Goal: Communication & Community: Answer question/provide support

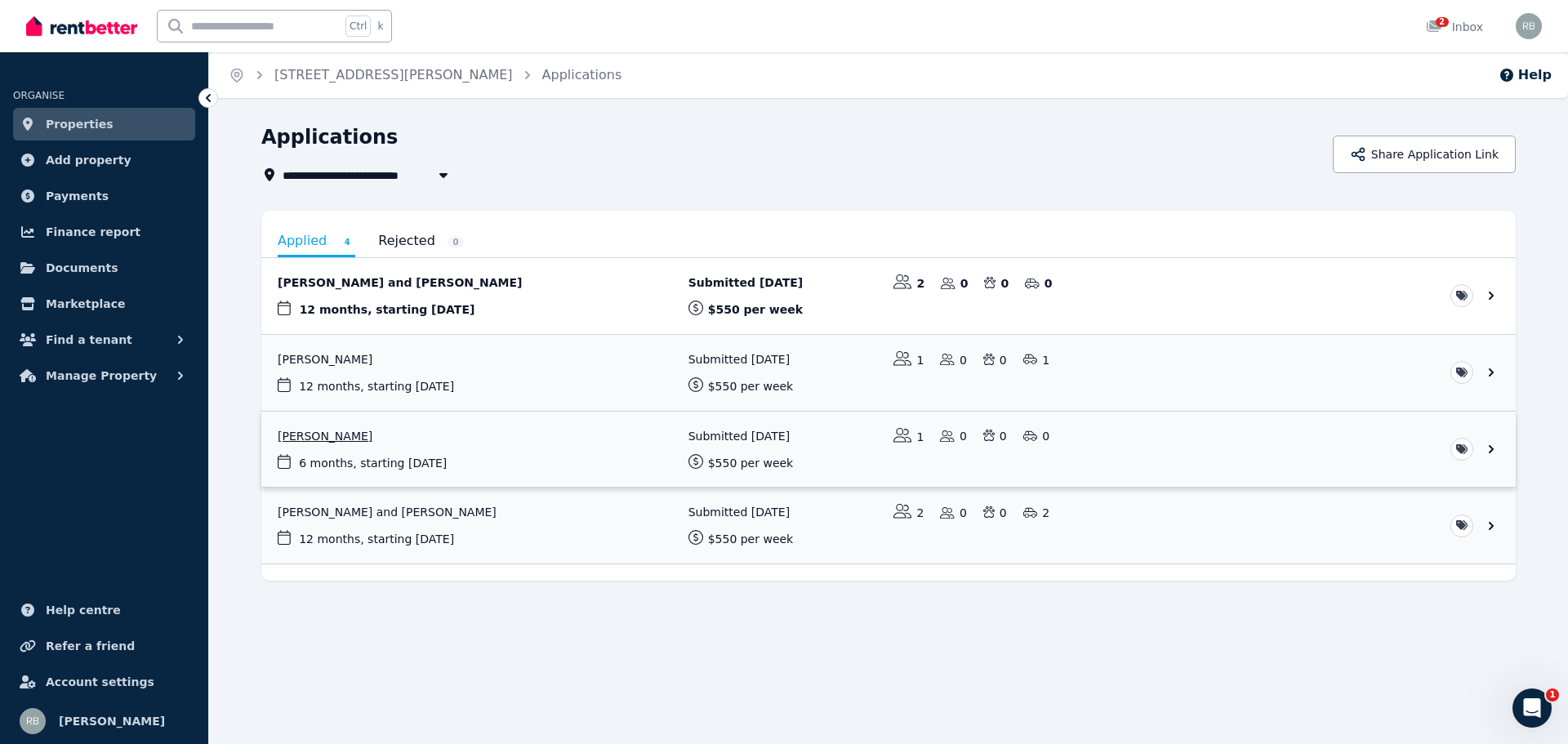
click at [621, 445] on link "View application: Toby Hellyer" at bounding box center [889, 450] width 1254 height 76
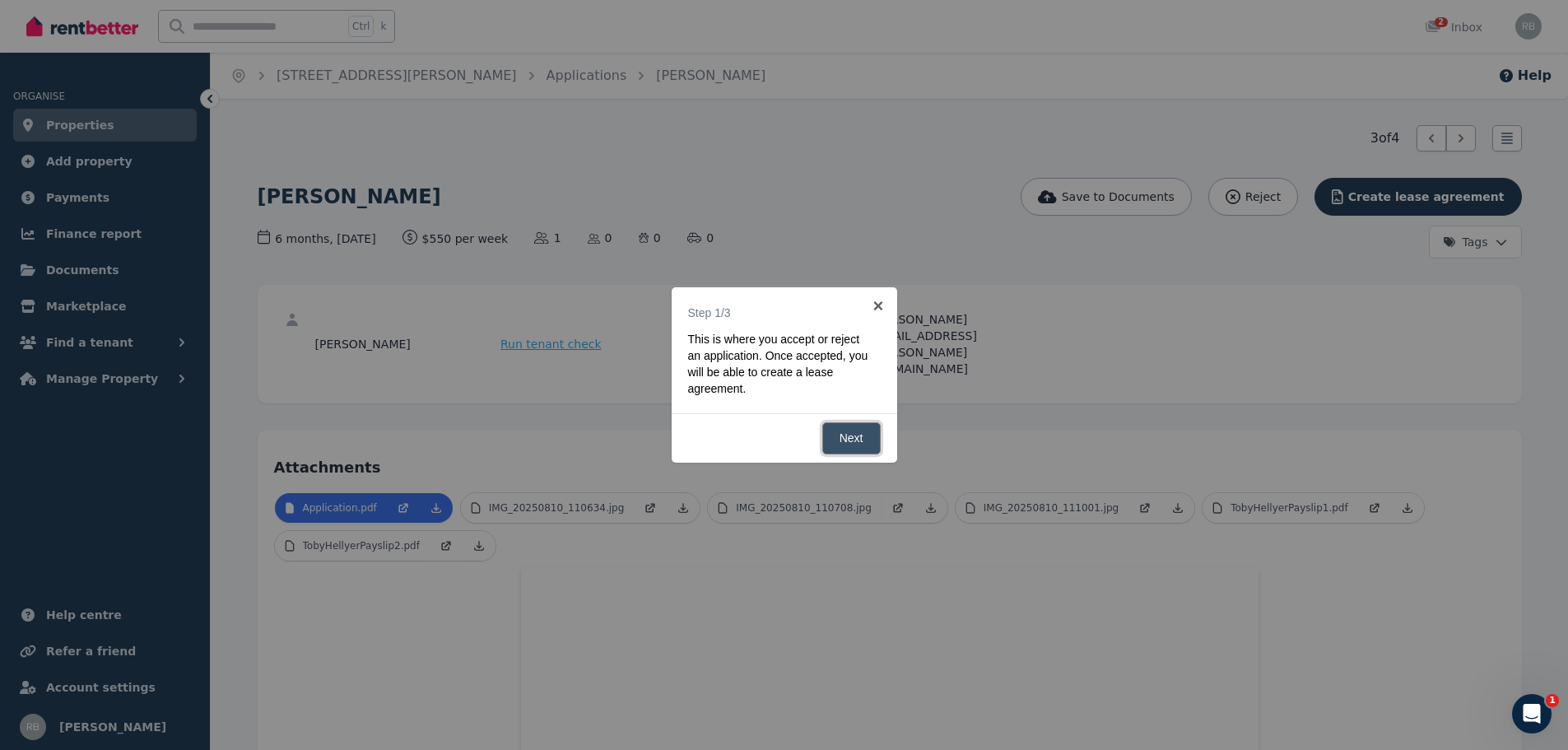
click at [837, 436] on link "Next" at bounding box center [851, 438] width 58 height 32
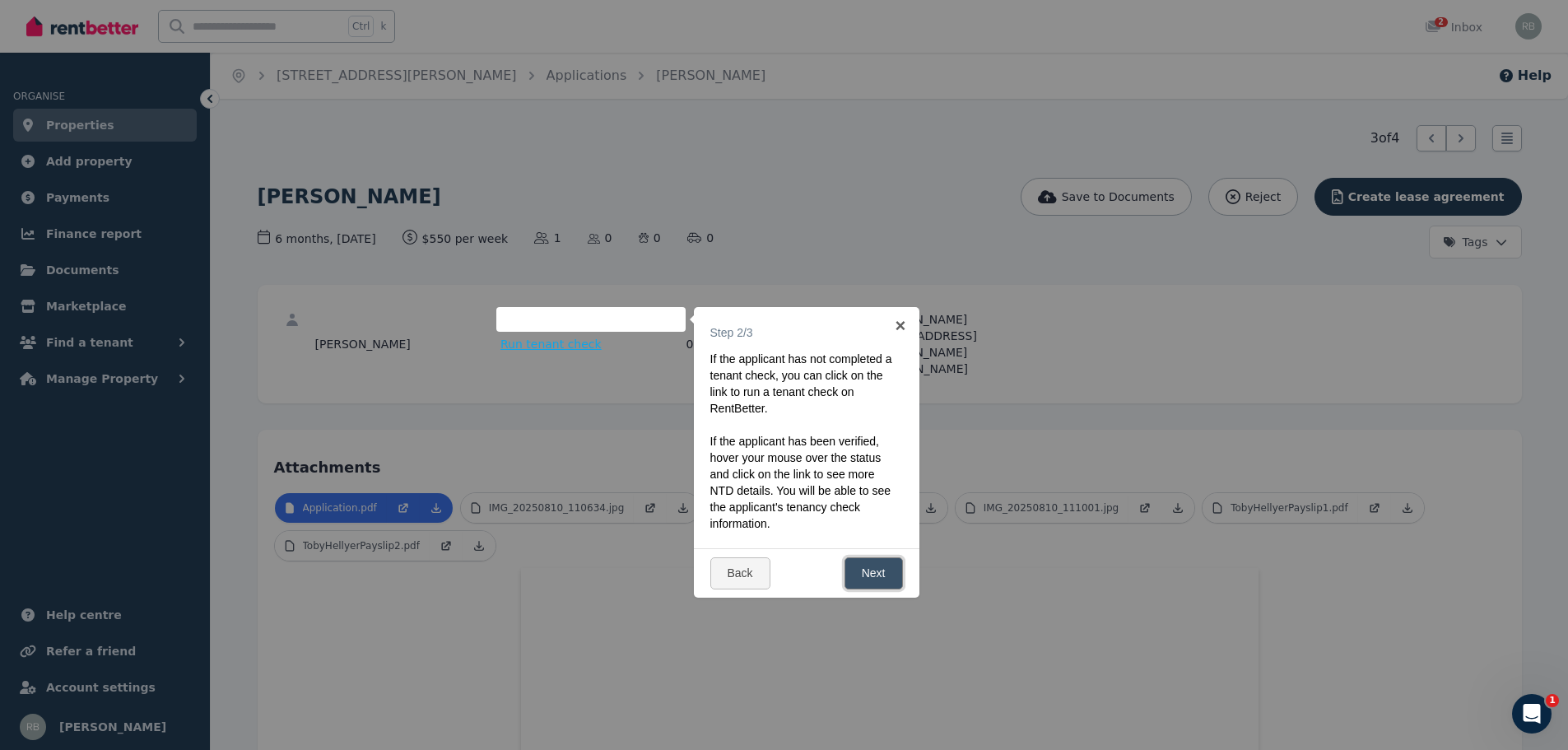
click at [876, 575] on link "Next" at bounding box center [874, 573] width 58 height 32
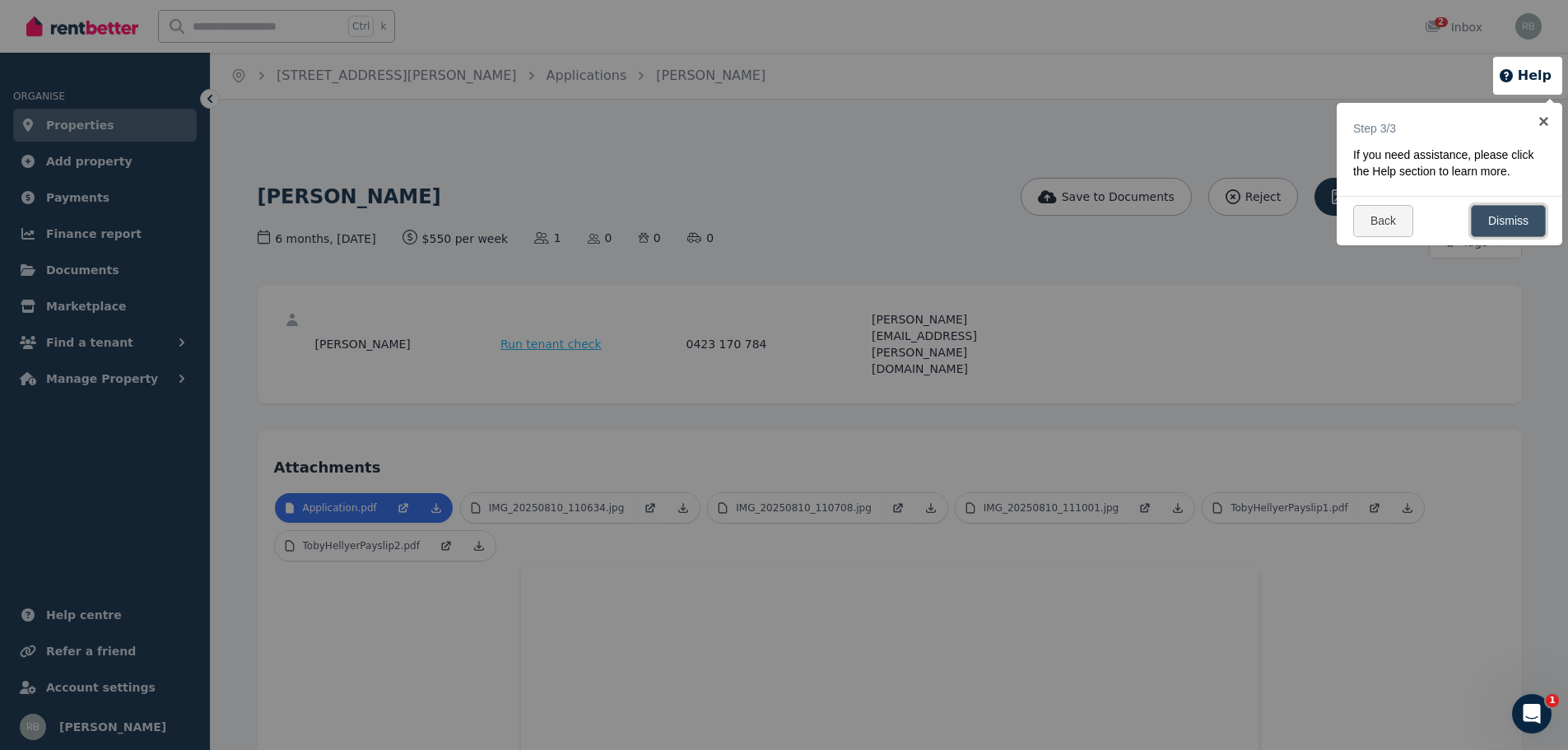
click at [1516, 215] on link "Dismiss" at bounding box center [1508, 221] width 75 height 32
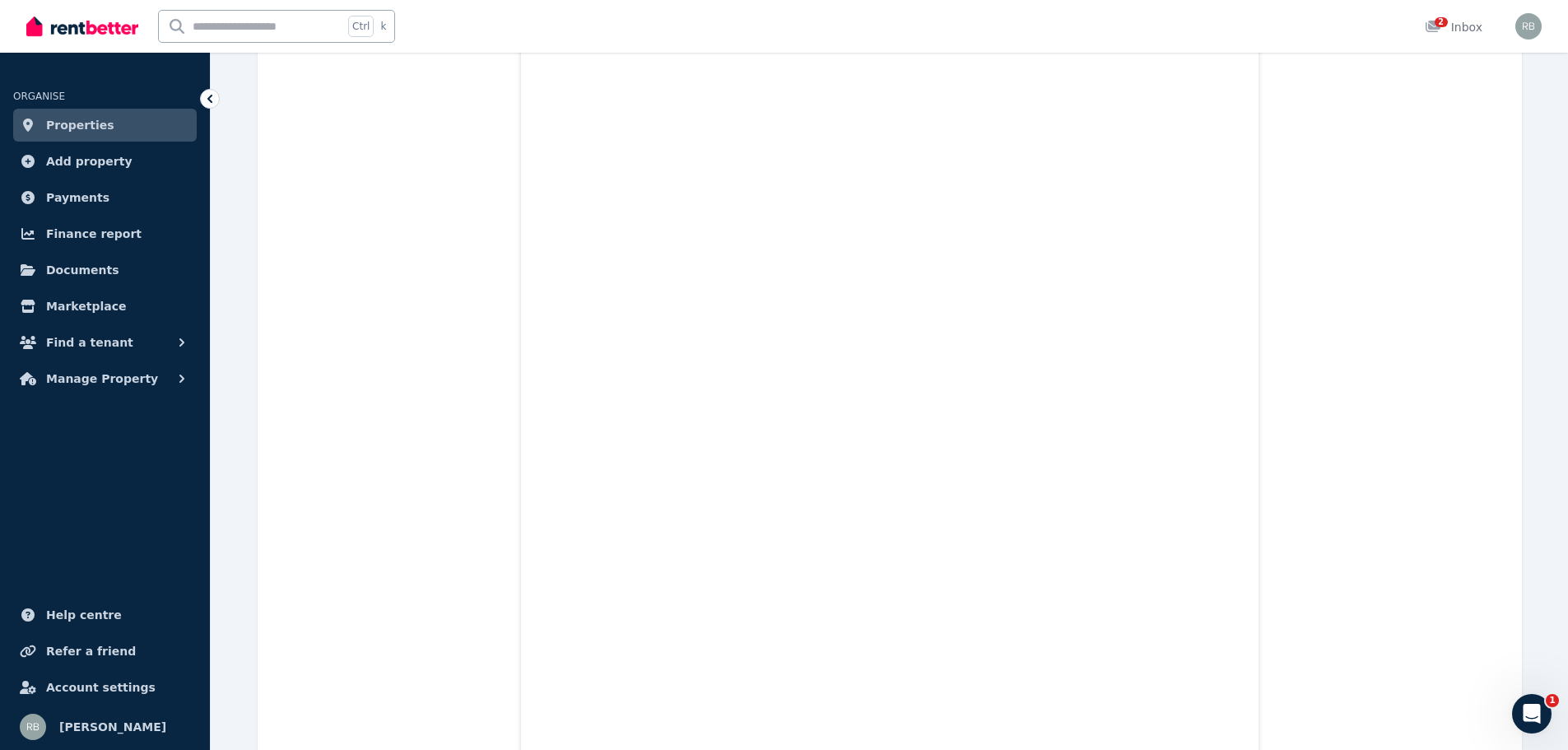
scroll to position [7740, 0]
click at [81, 351] on span "Find a tenant" at bounding box center [90, 342] width 87 height 19
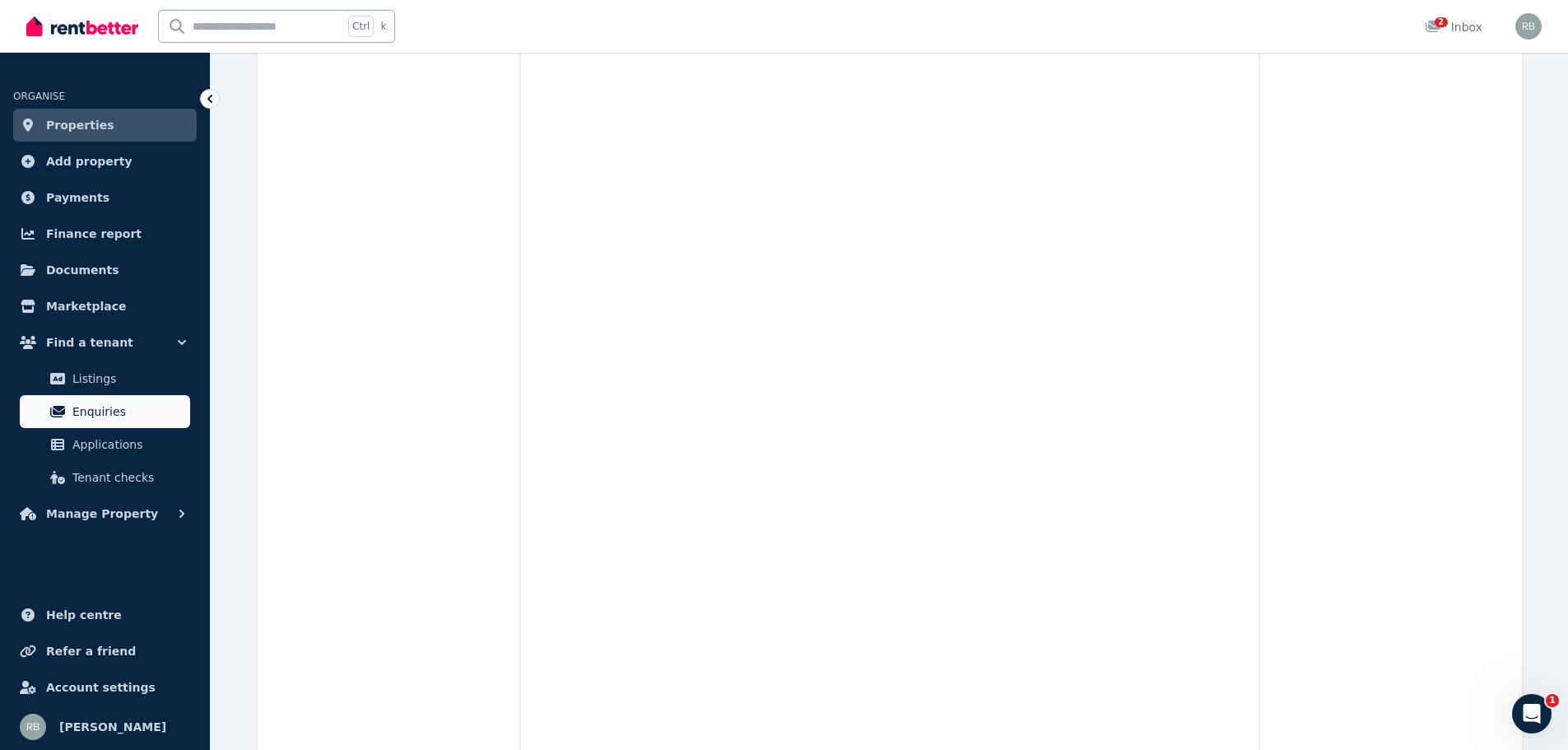
click at [95, 407] on span "Enquiries" at bounding box center [128, 412] width 111 height 19
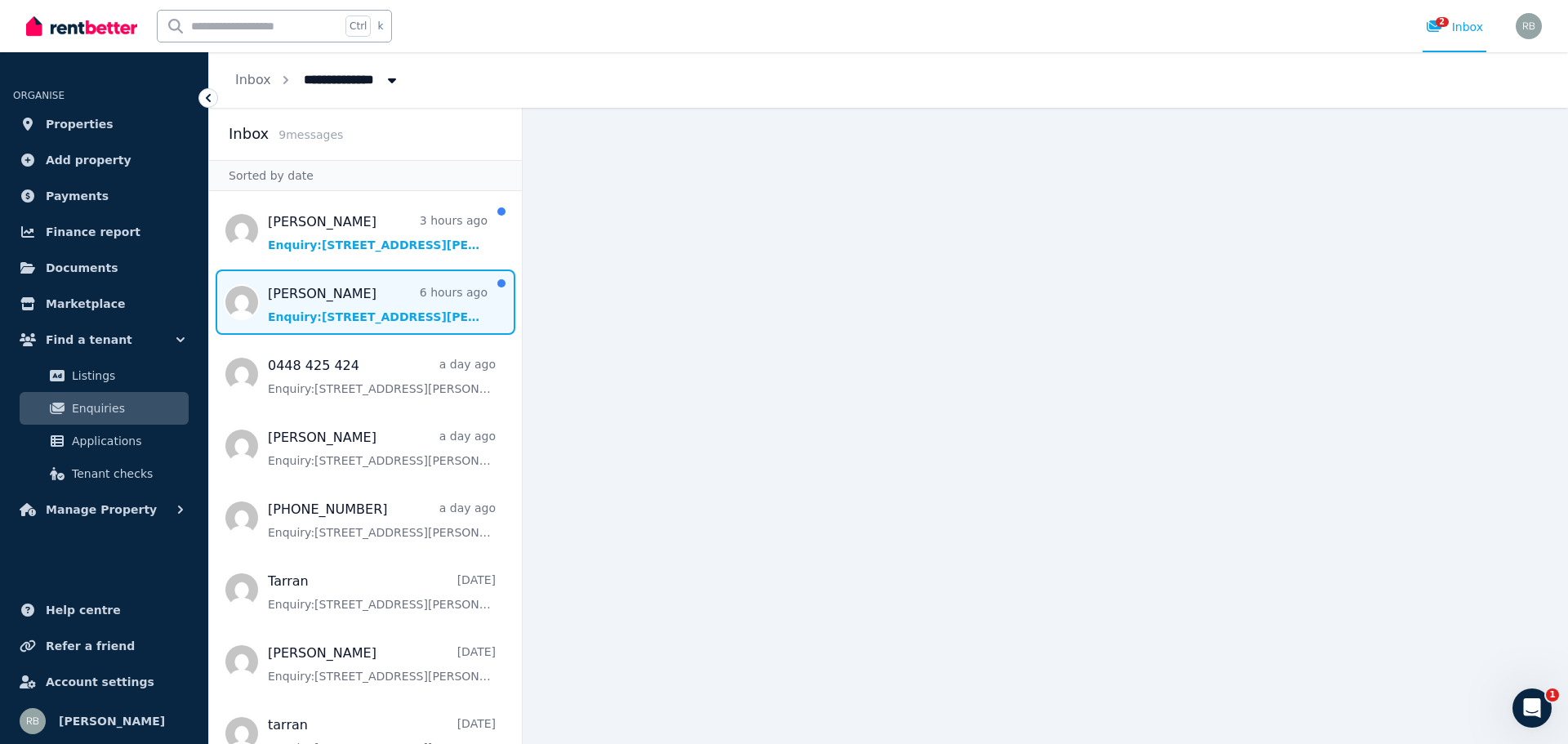
click at [364, 307] on span "Message list" at bounding box center [365, 302] width 313 height 65
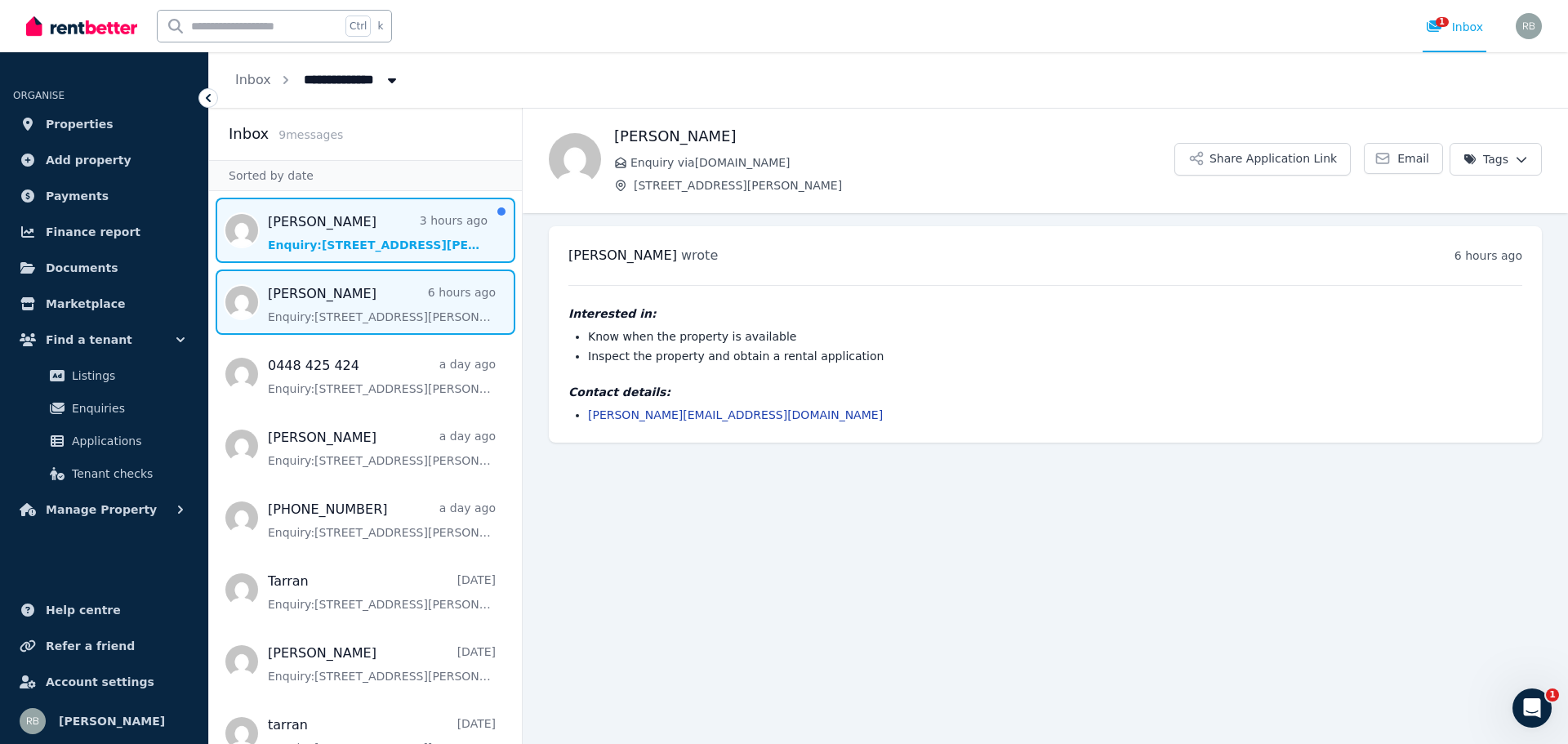
click at [362, 234] on span "Message list" at bounding box center [365, 229] width 313 height 65
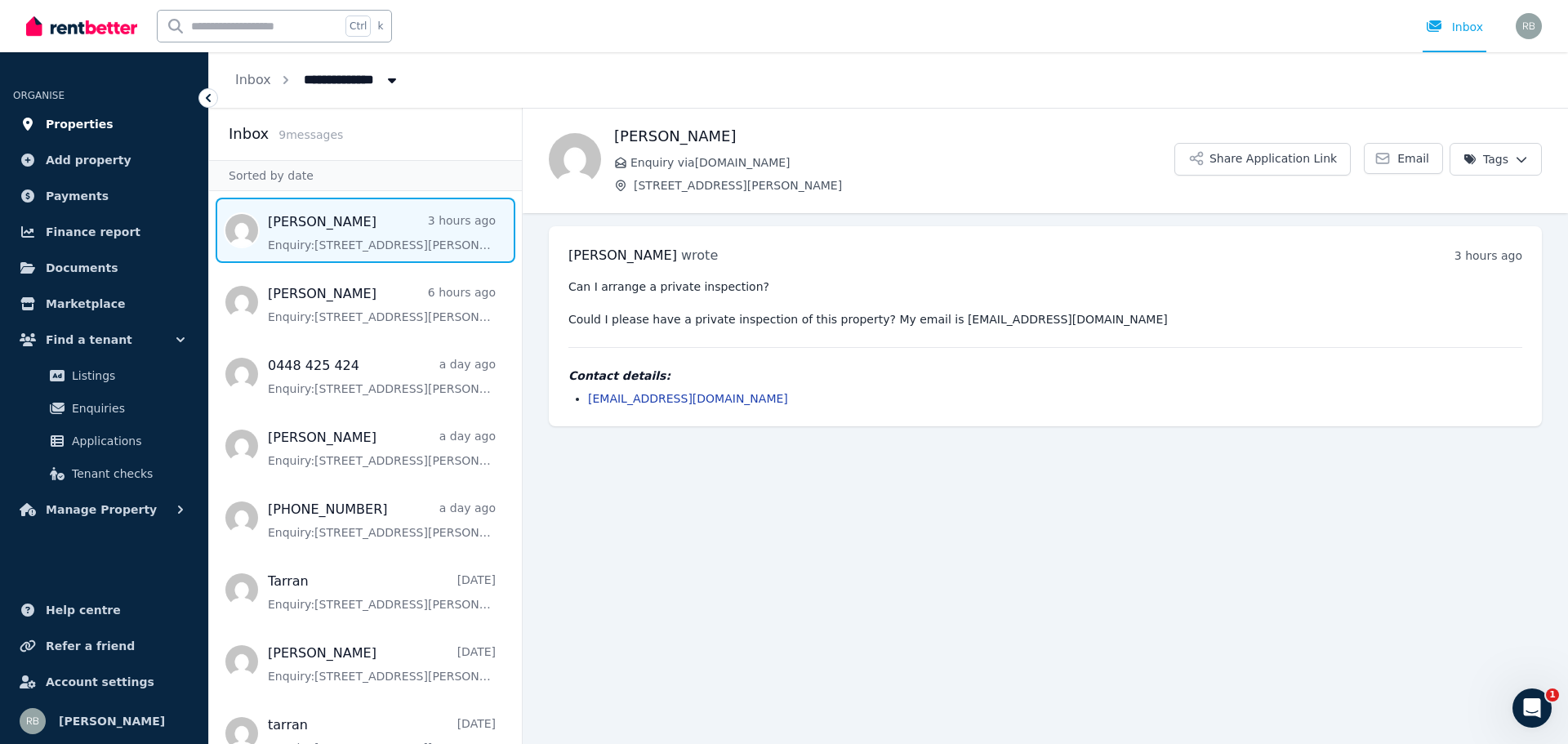
click at [87, 122] on span "Properties" at bounding box center [80, 124] width 68 height 19
